Goal: Information Seeking & Learning: Learn about a topic

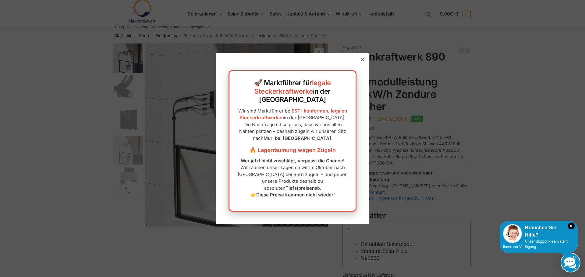
click at [359, 62] on div at bounding box center [361, 59] width 5 height 5
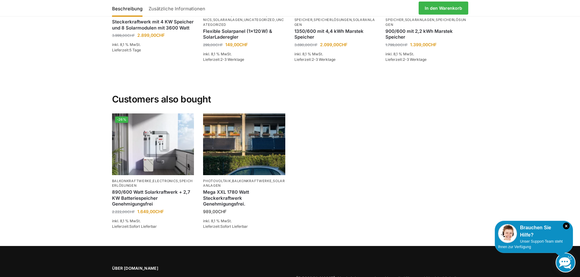
scroll to position [1218, 0]
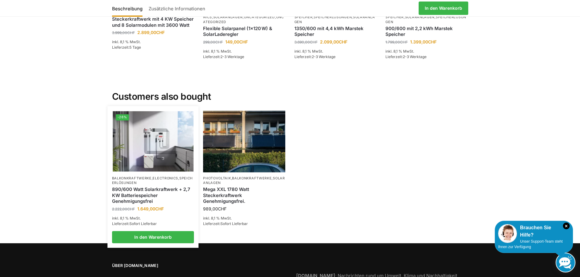
click at [165, 152] on img at bounding box center [153, 141] width 81 height 61
